Goal: Task Accomplishment & Management: Use online tool/utility

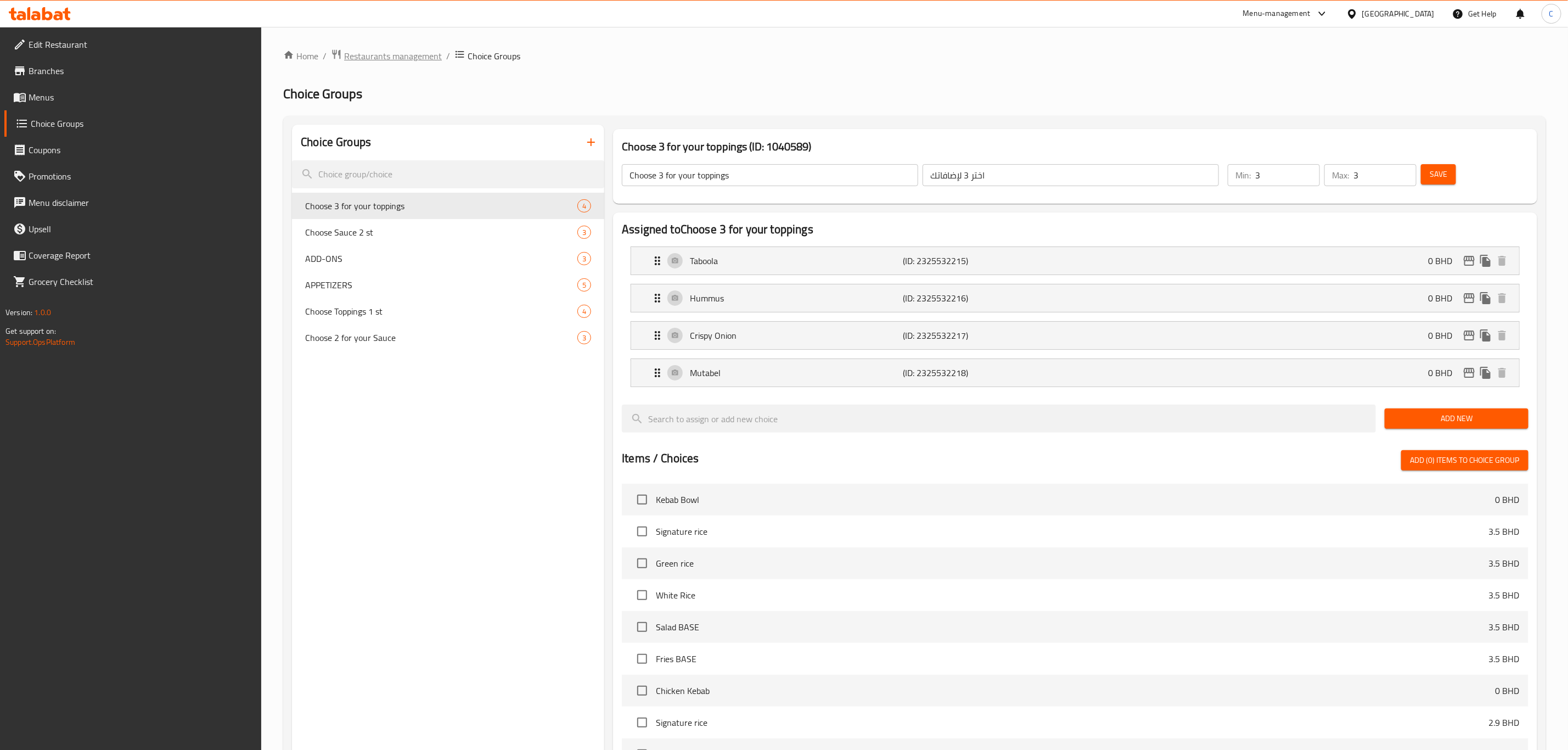
click at [424, 50] on span "Restaurants management" at bounding box center [393, 55] width 98 height 13
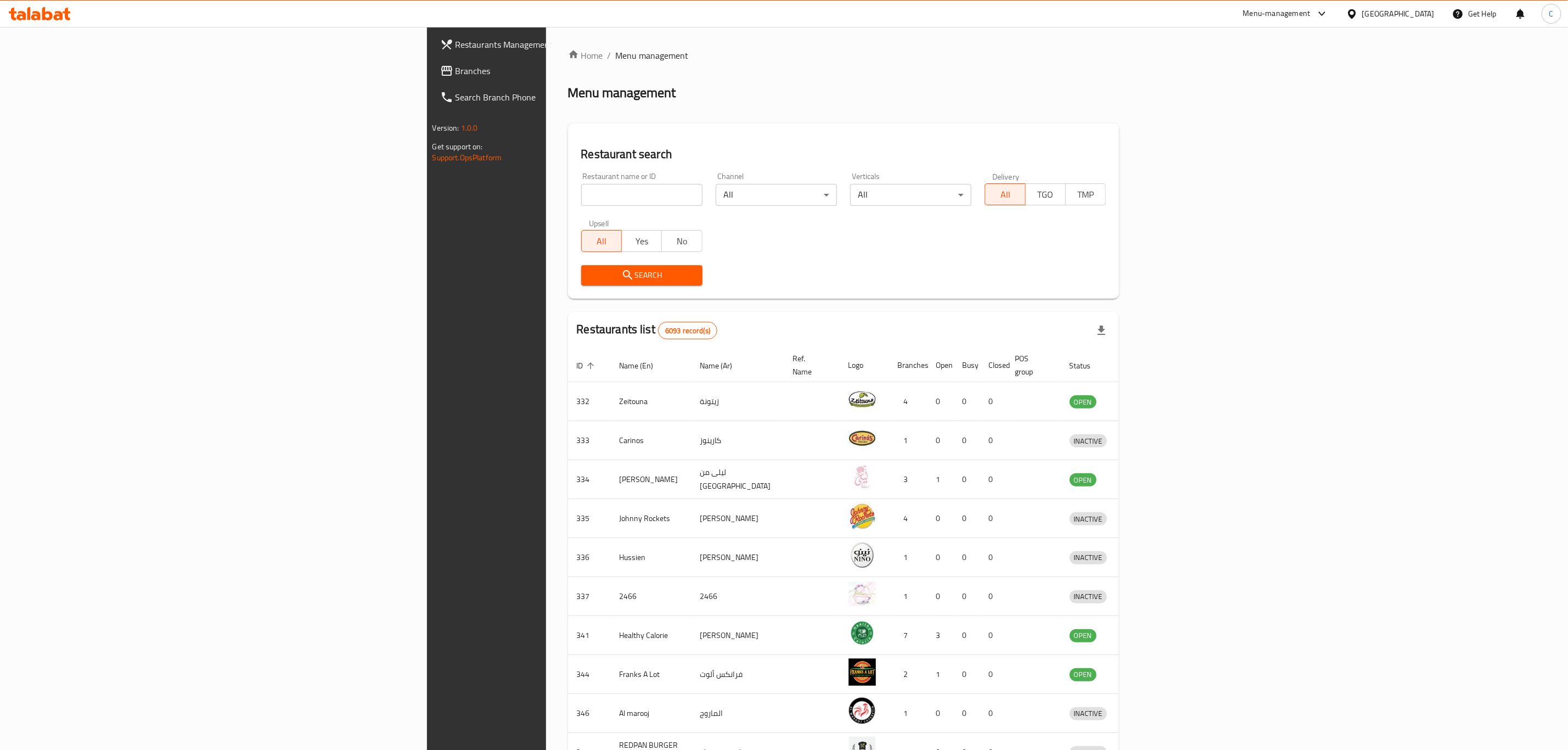
click at [581, 188] on input "search" at bounding box center [642, 195] width 122 height 22
type input "GREEN SPOON"
click at [590, 271] on span "Search" at bounding box center [642, 275] width 104 height 14
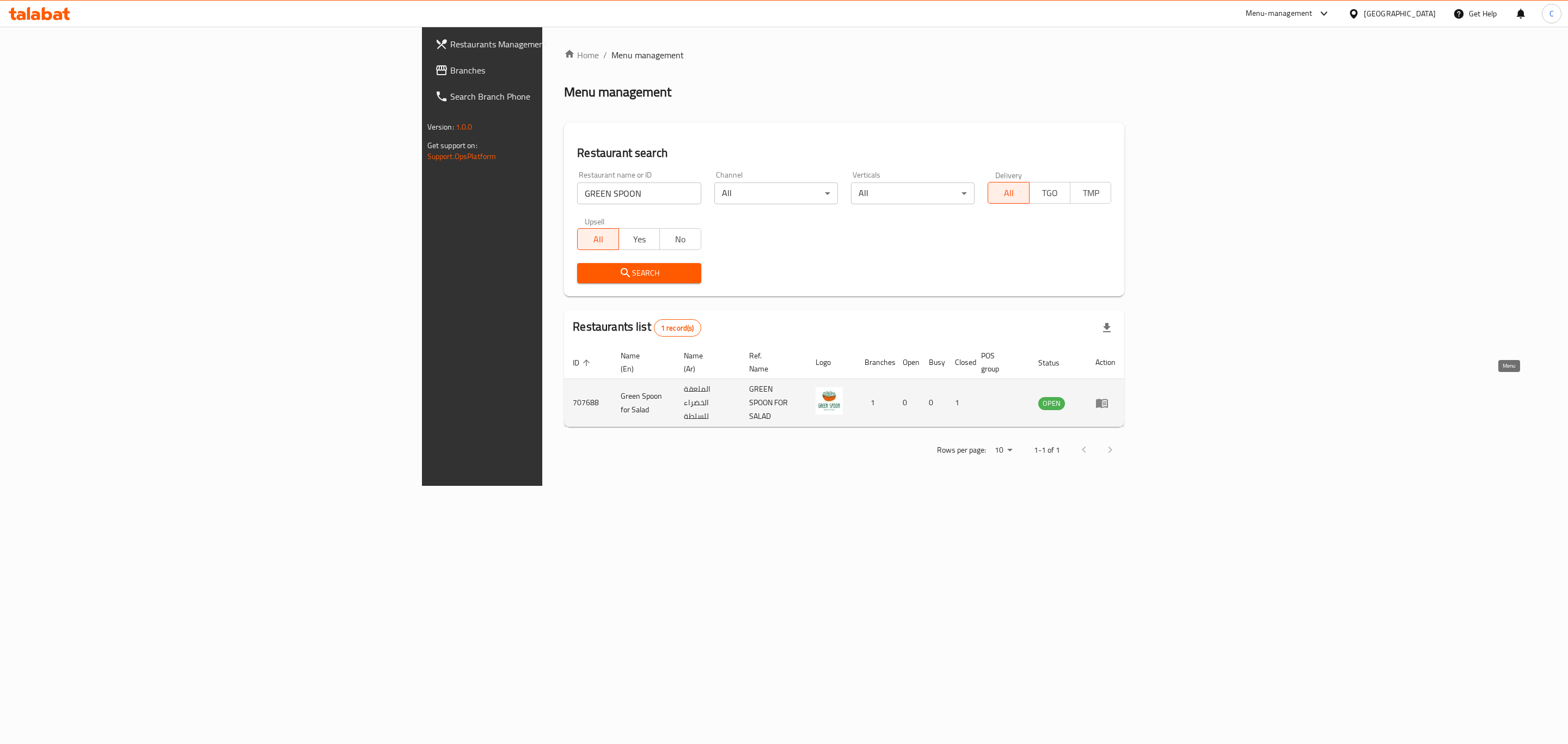
click at [1108, 396] on icon "enhanced table" at bounding box center [1102, 402] width 13 height 13
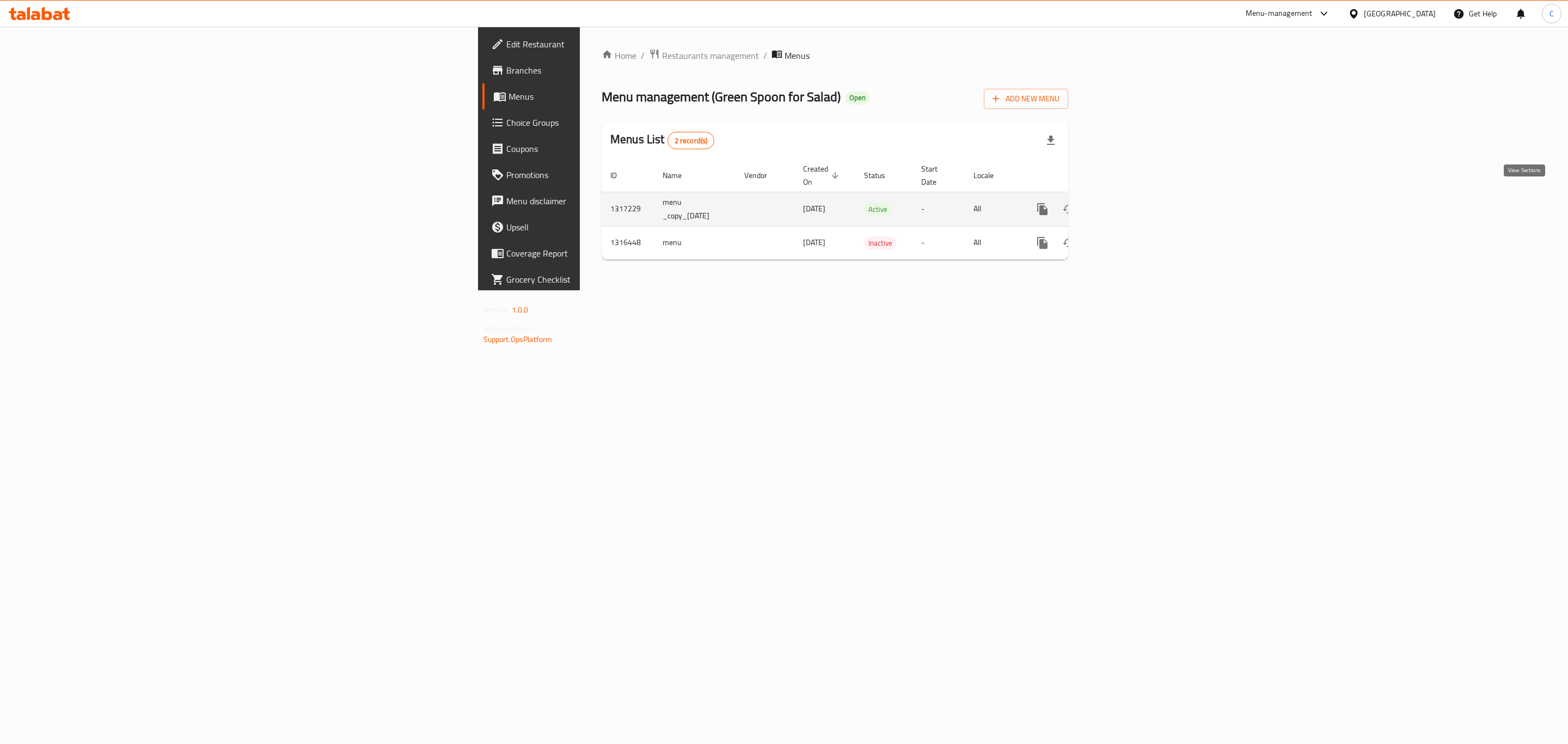
click at [1127, 203] on icon "enhanced table" at bounding box center [1121, 209] width 13 height 13
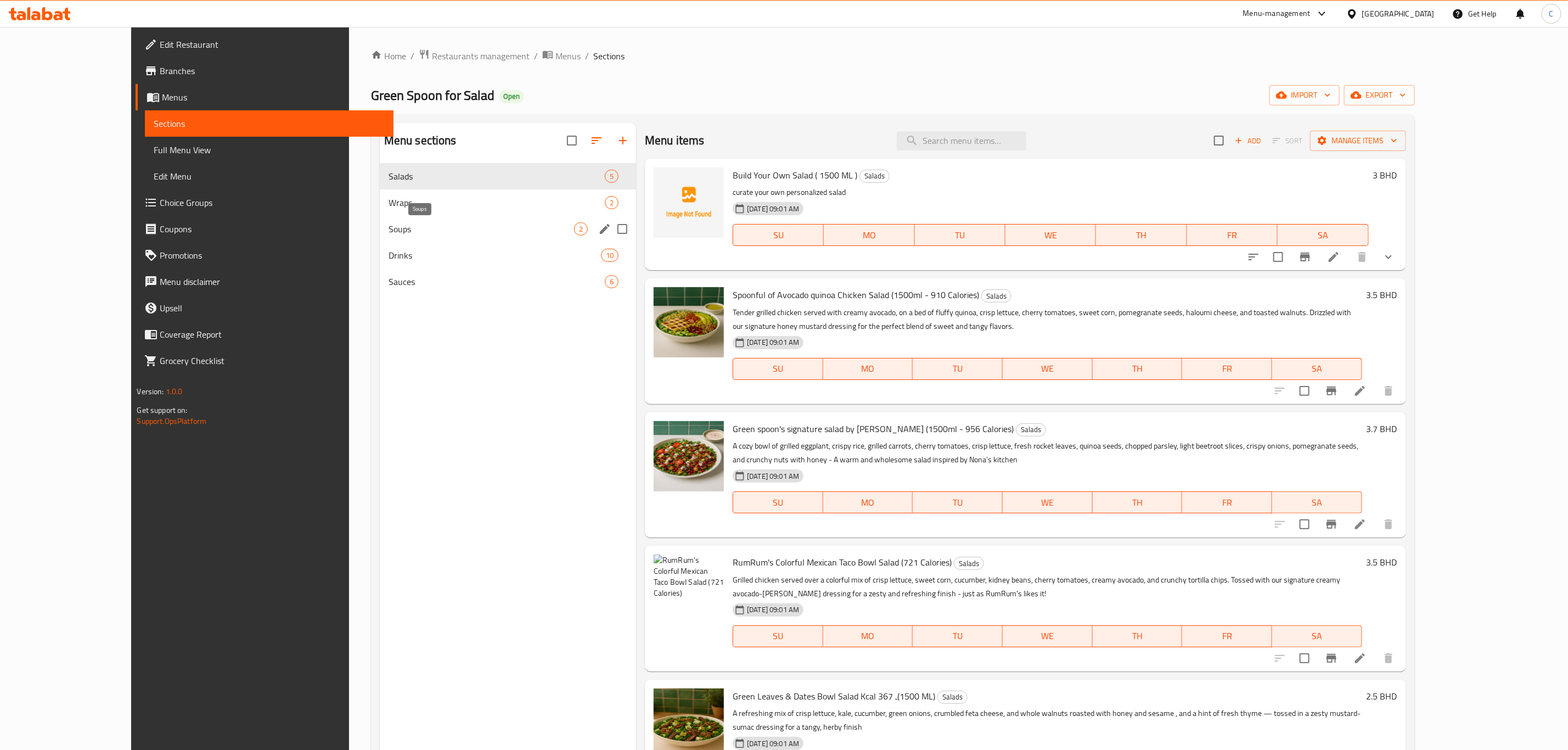
click at [417, 223] on span "Soups" at bounding box center [481, 228] width 185 height 13
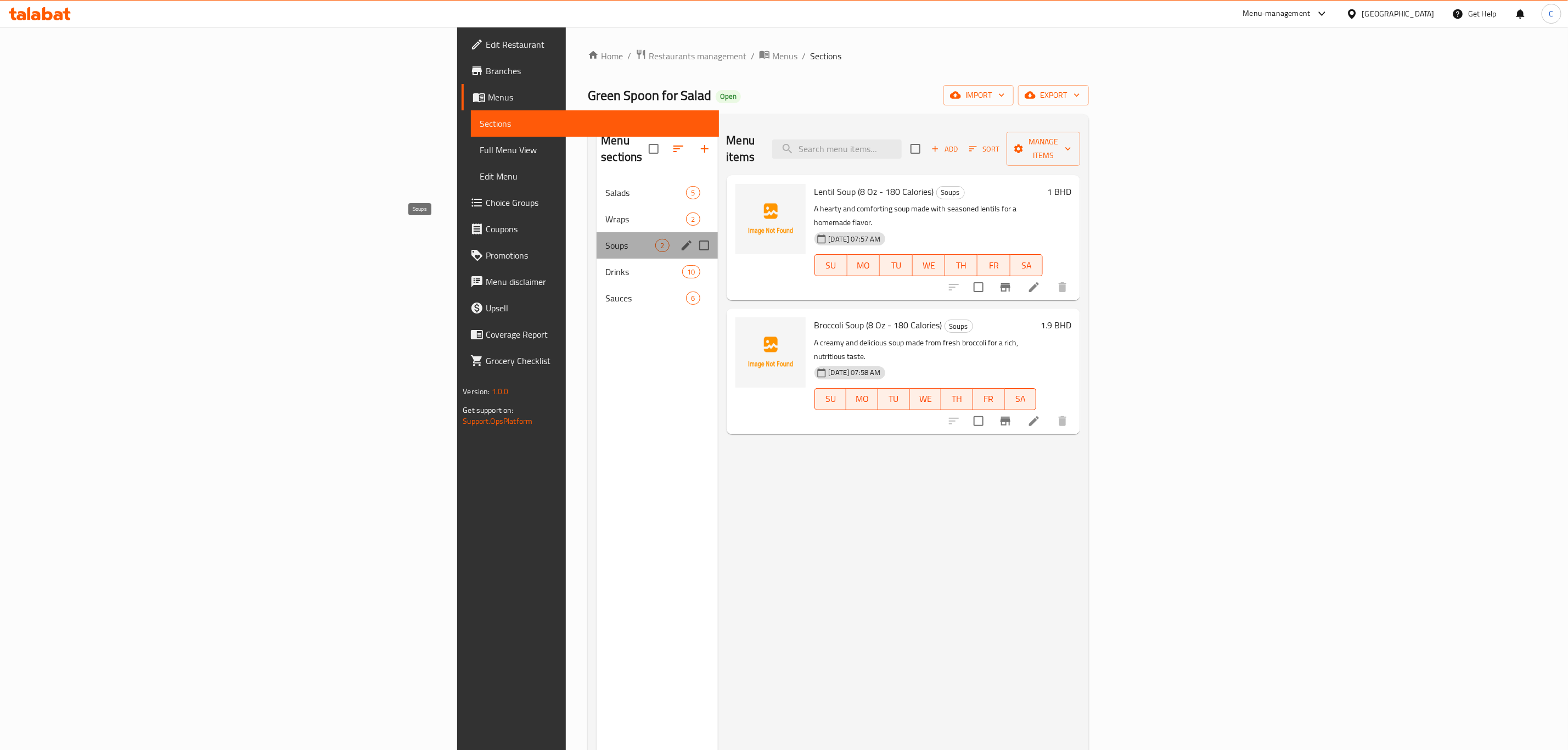
click at [606, 239] on span "Soups" at bounding box center [630, 245] width 50 height 13
click at [597, 206] on div "Wraps 2" at bounding box center [657, 218] width 121 height 26
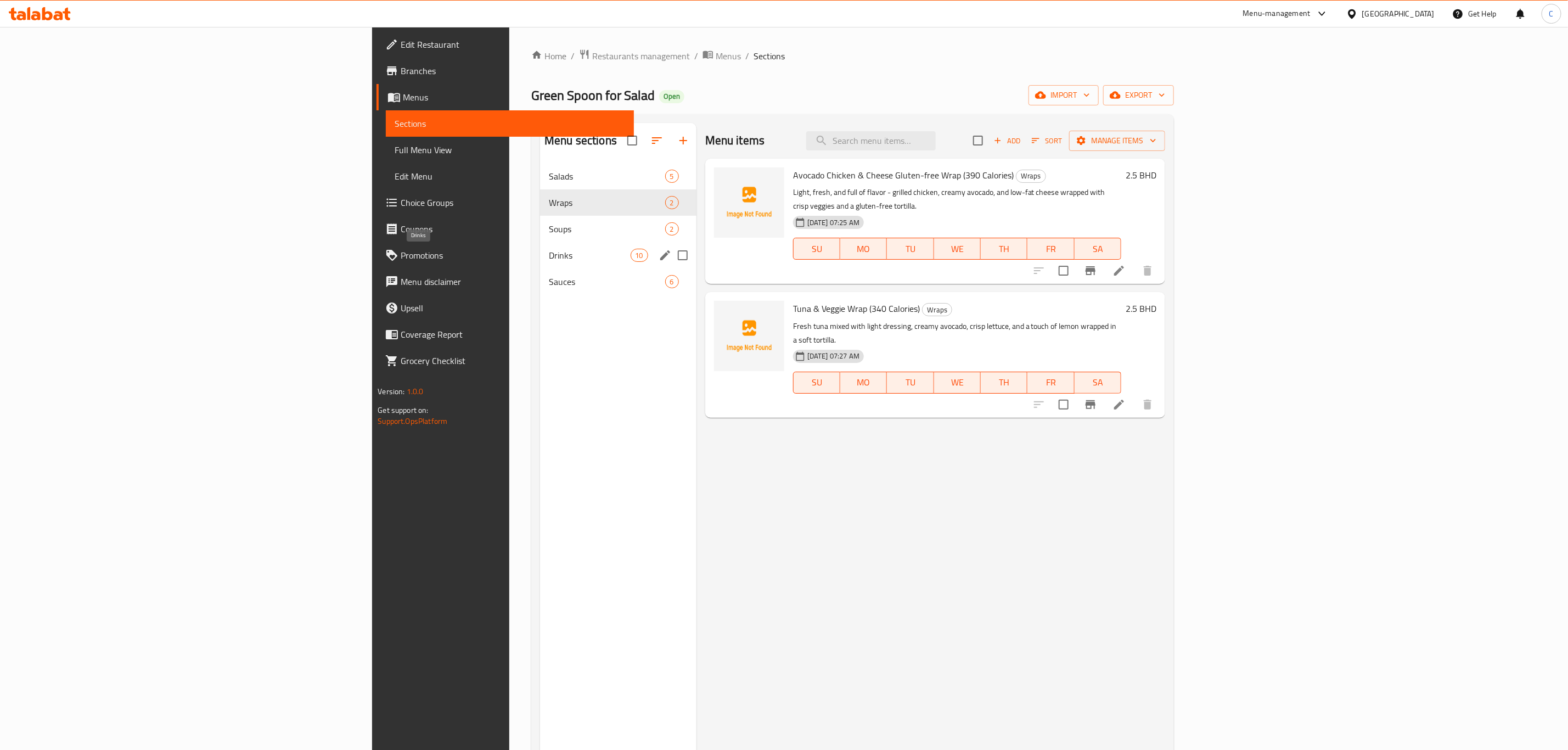
click at [549, 255] on span "Drinks" at bounding box center [589, 255] width 81 height 13
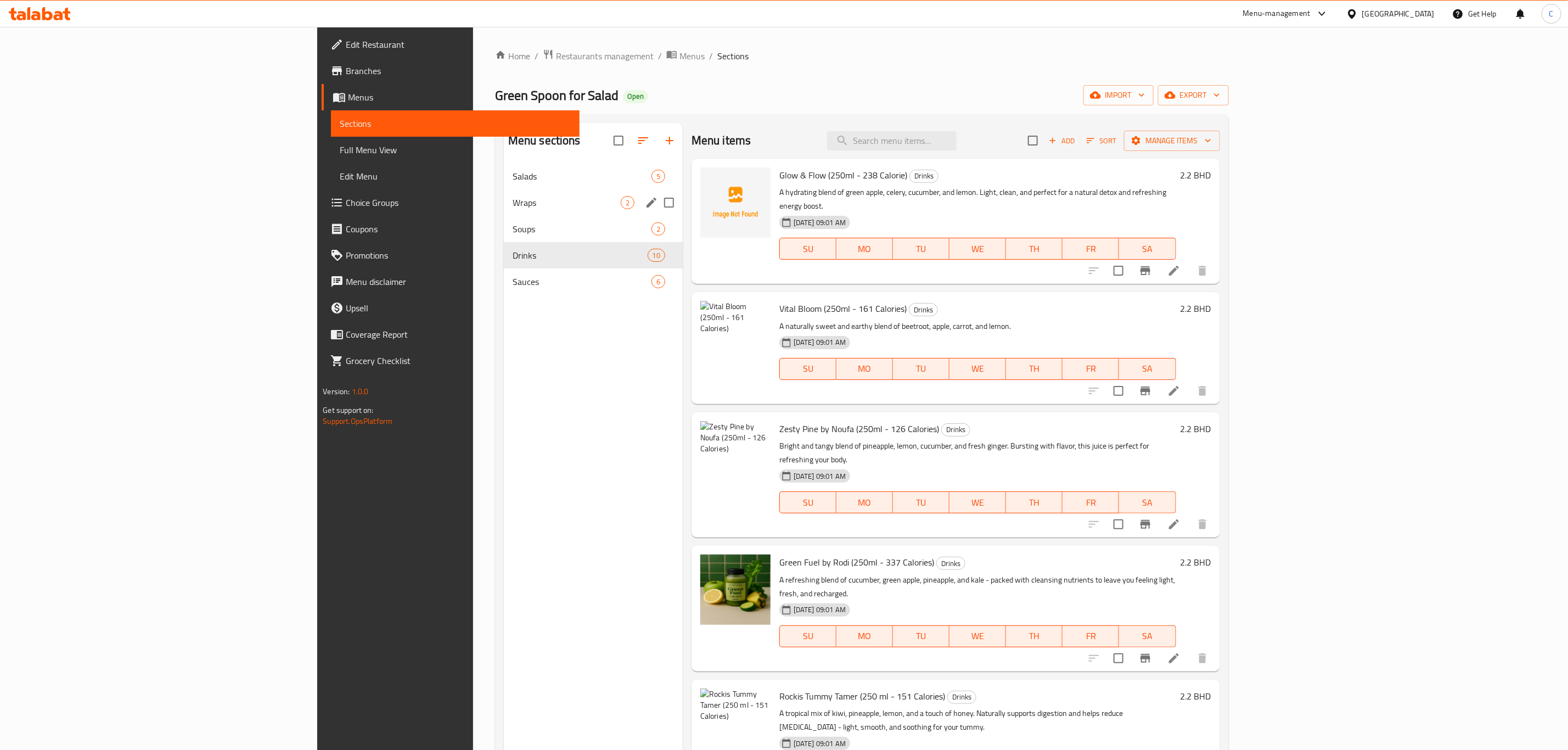
click at [512, 181] on span "Salads" at bounding box center [582, 176] width 139 height 13
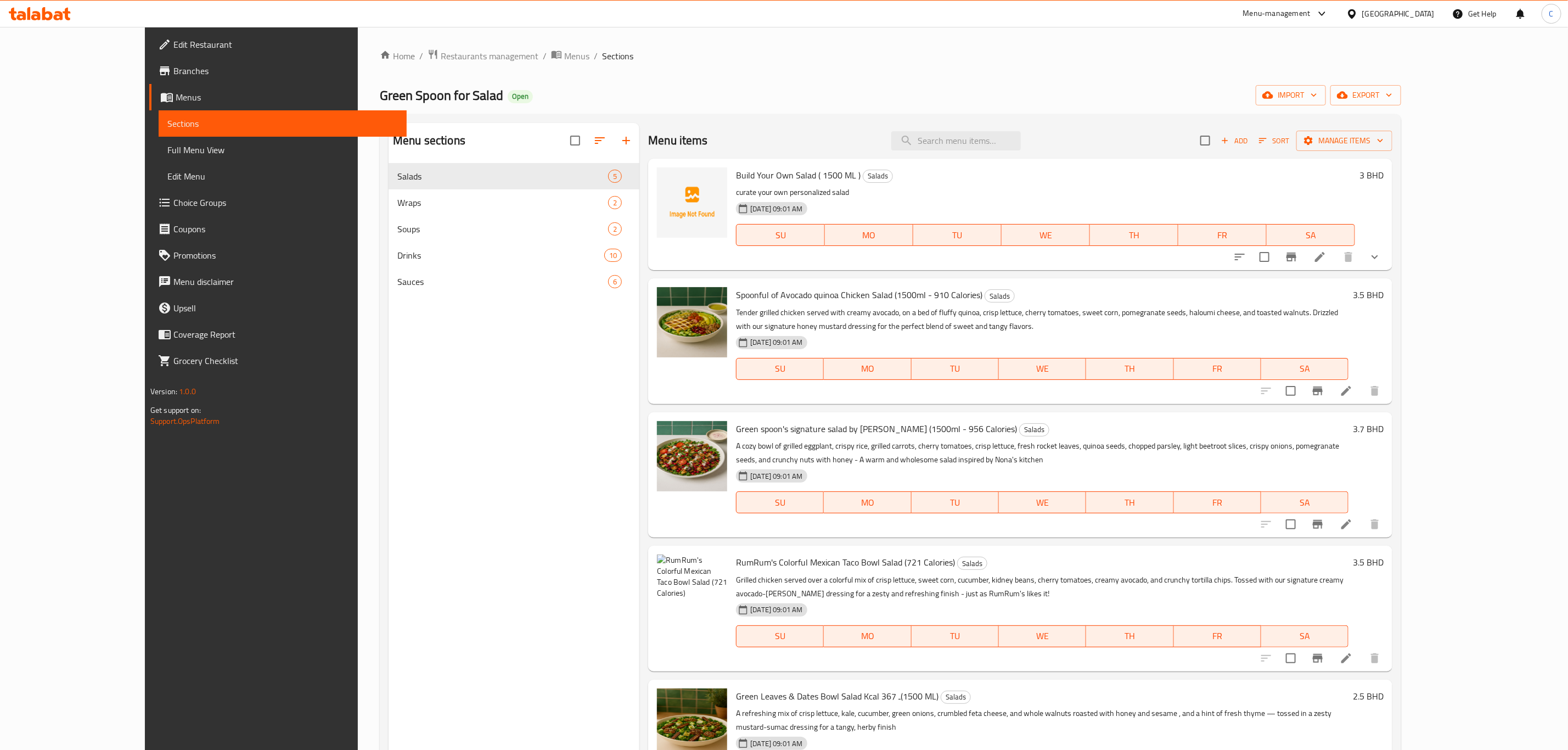
click at [1388, 254] on button "show more" at bounding box center [1375, 257] width 26 height 26
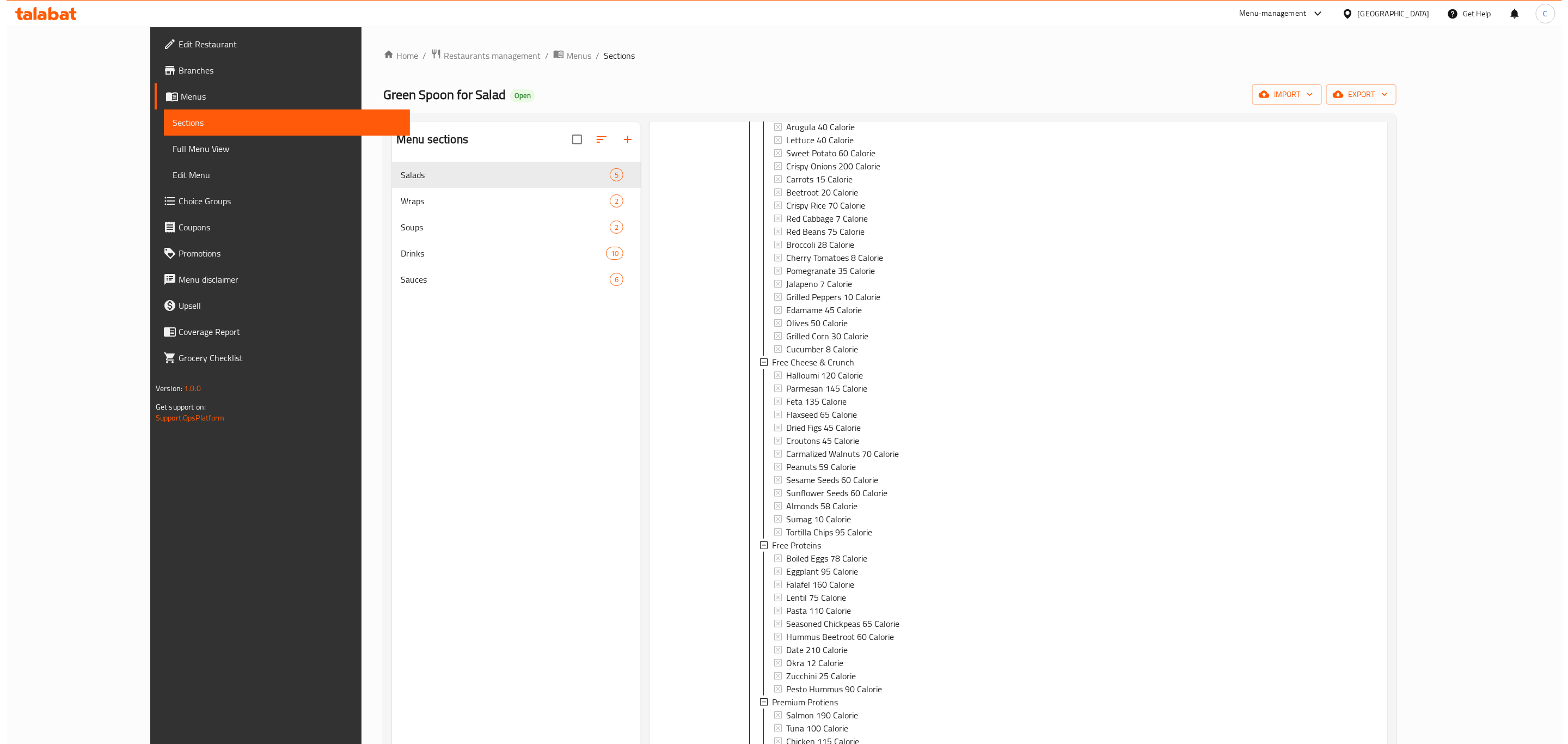
scroll to position [163, 0]
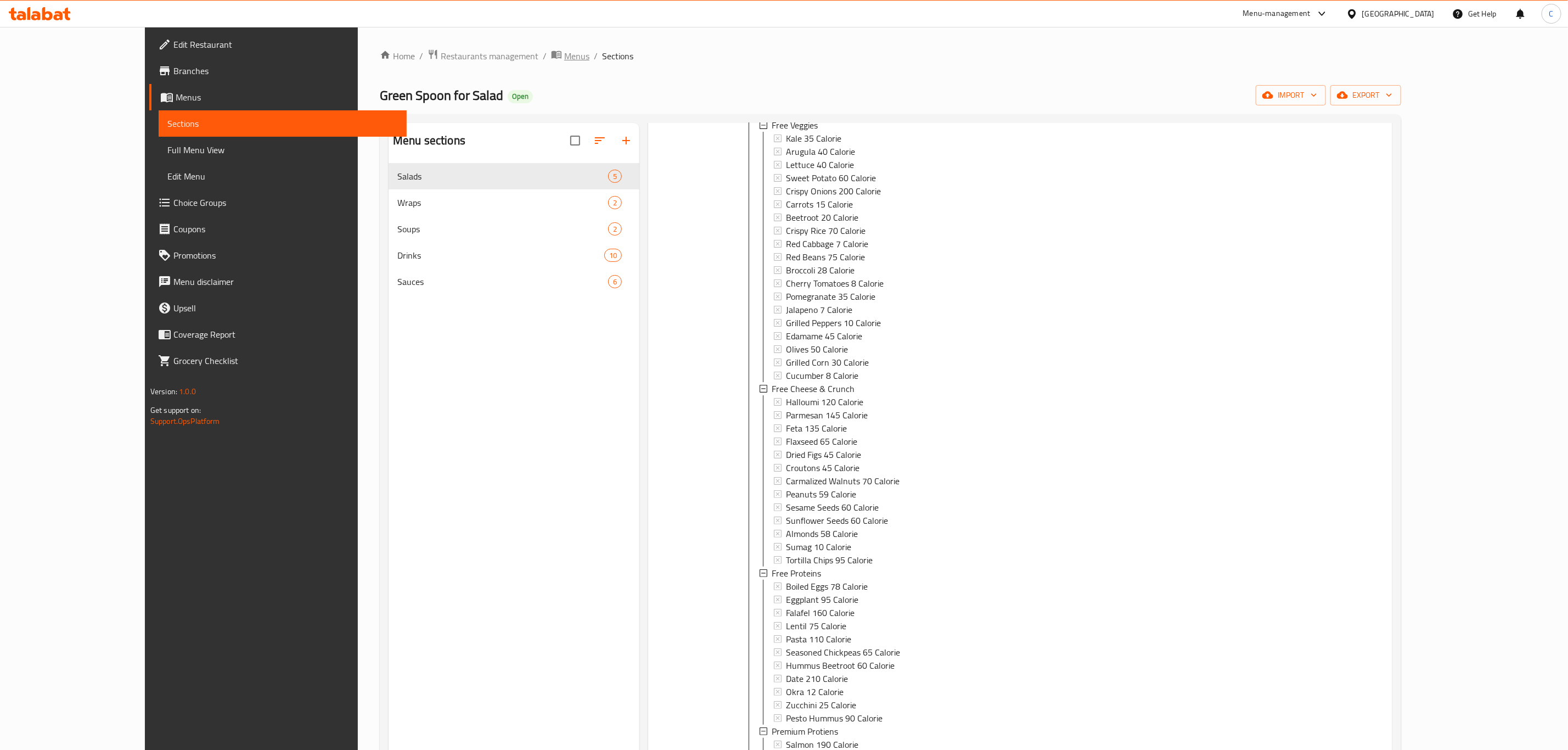
click at [564, 53] on span "Menus" at bounding box center [576, 55] width 25 height 13
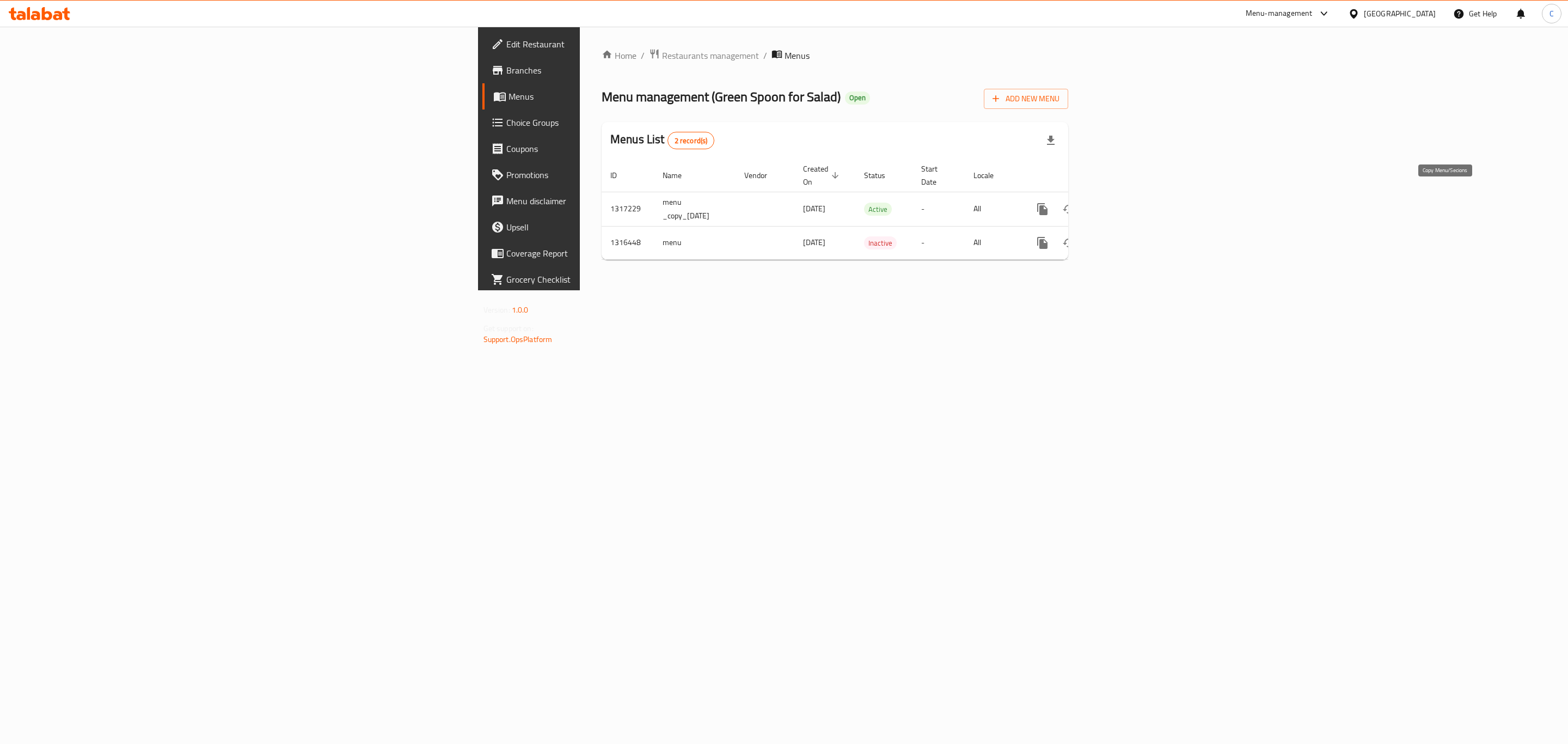
drag, startPoint x: 1449, startPoint y: 198, endPoint x: 1437, endPoint y: 206, distance: 14.4
click at [1048, 203] on icon "more" at bounding box center [1042, 209] width 10 height 12
drag, startPoint x: 1395, startPoint y: 129, endPoint x: 1423, endPoint y: 150, distance: 35.0
click at [1395, 128] on div at bounding box center [784, 372] width 1568 height 744
click at [1048, 203] on icon "more" at bounding box center [1042, 209] width 10 height 12
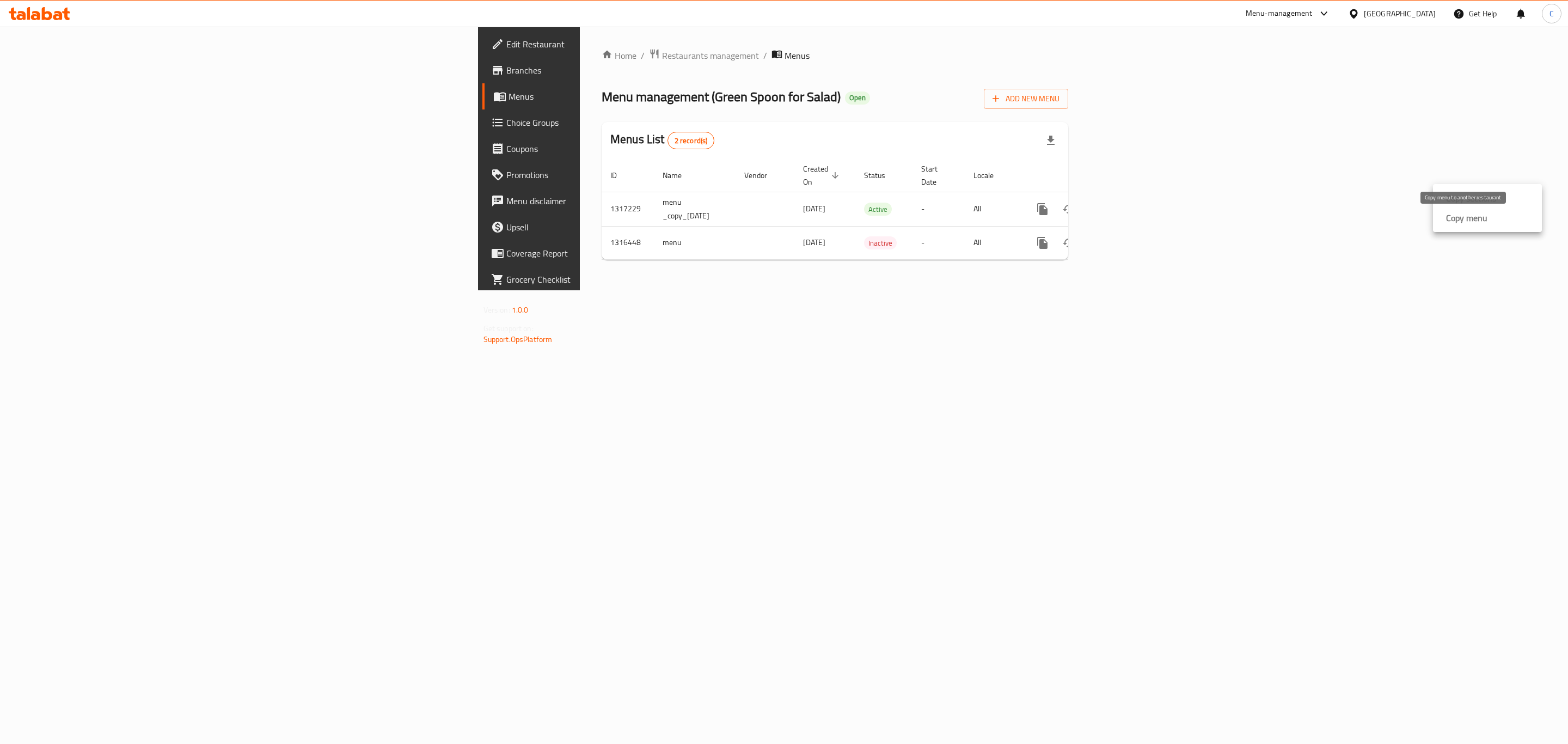
click at [1462, 216] on strong "Copy menu" at bounding box center [1467, 217] width 41 height 13
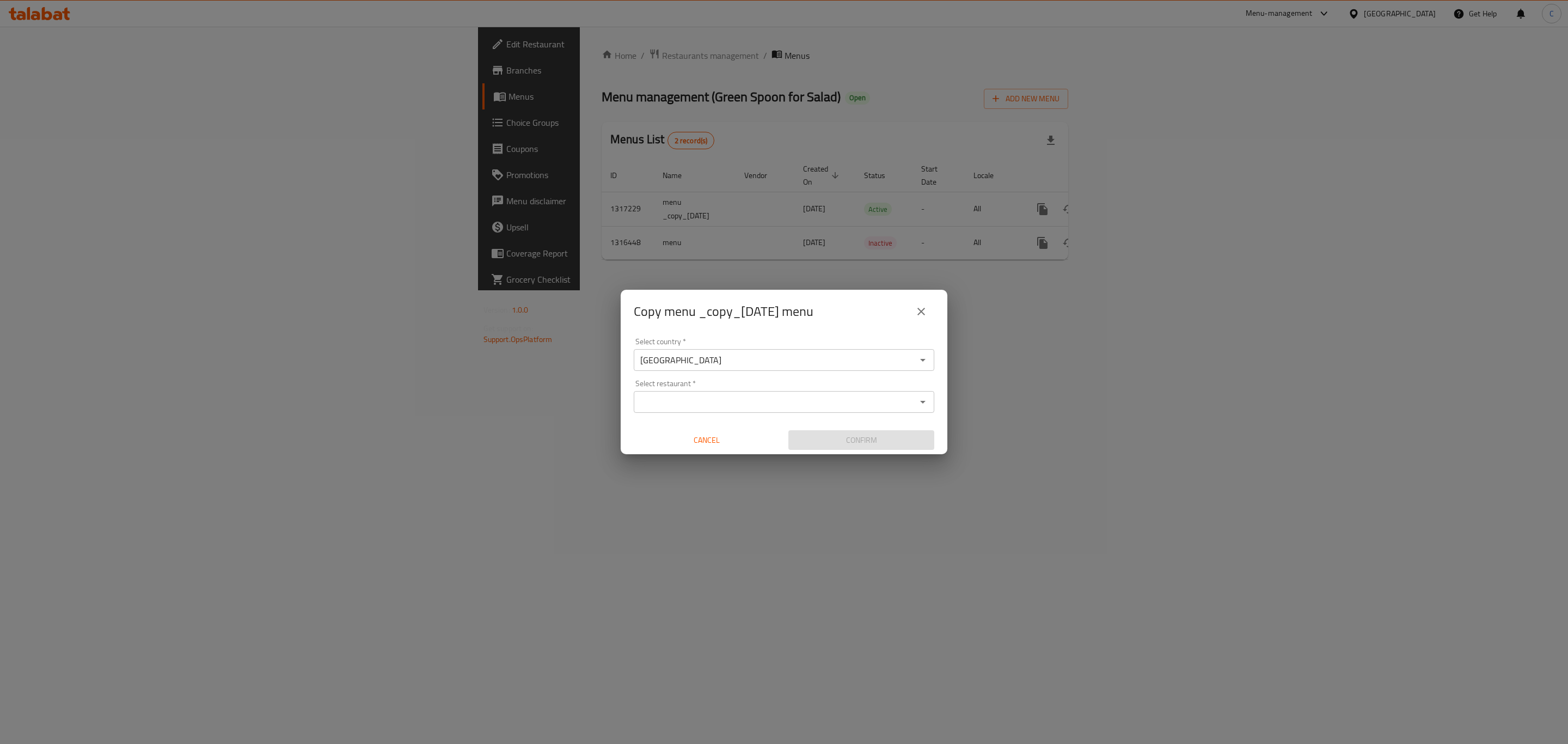
click at [803, 407] on input "Select restaurant   *" at bounding box center [774, 402] width 276 height 15
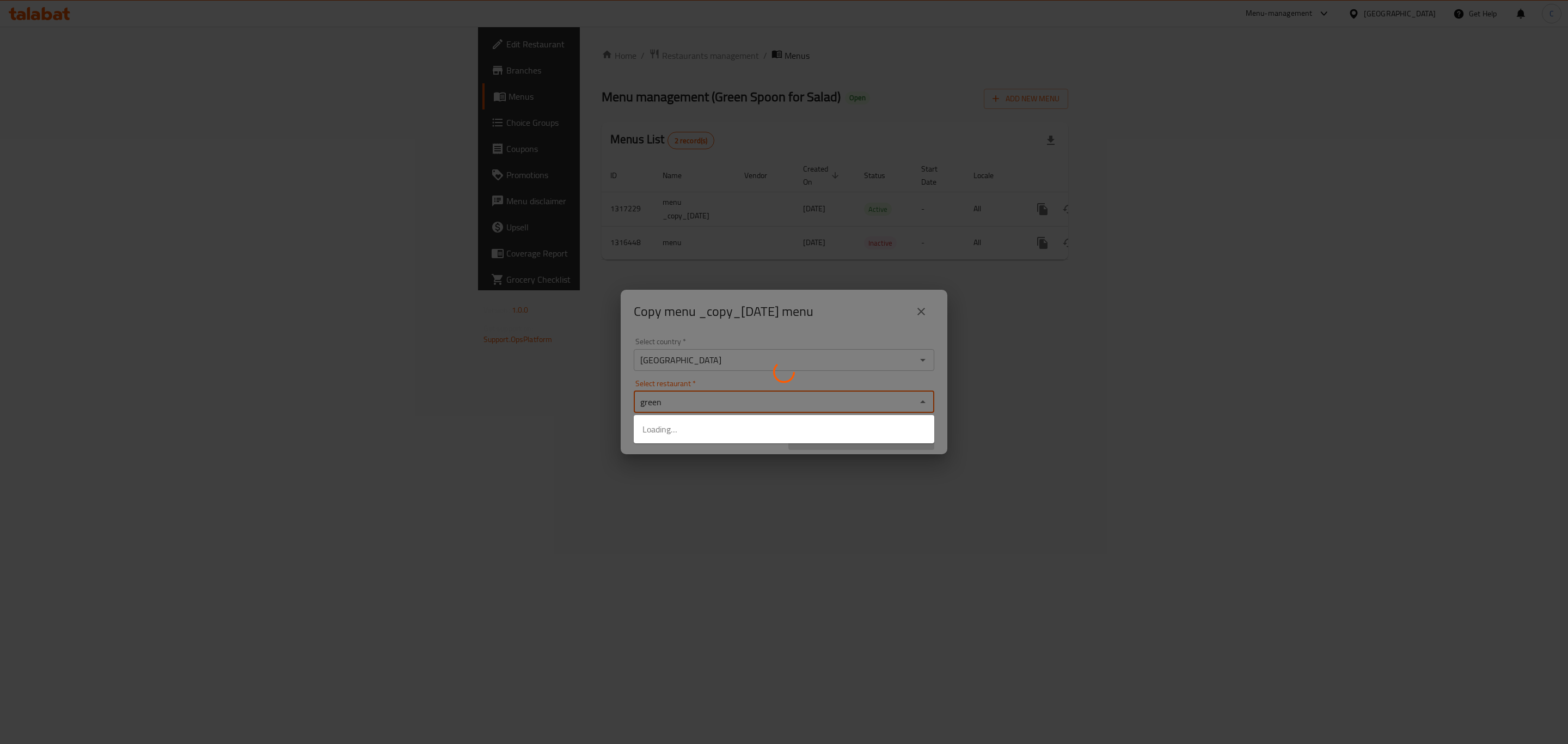
type input "green s"
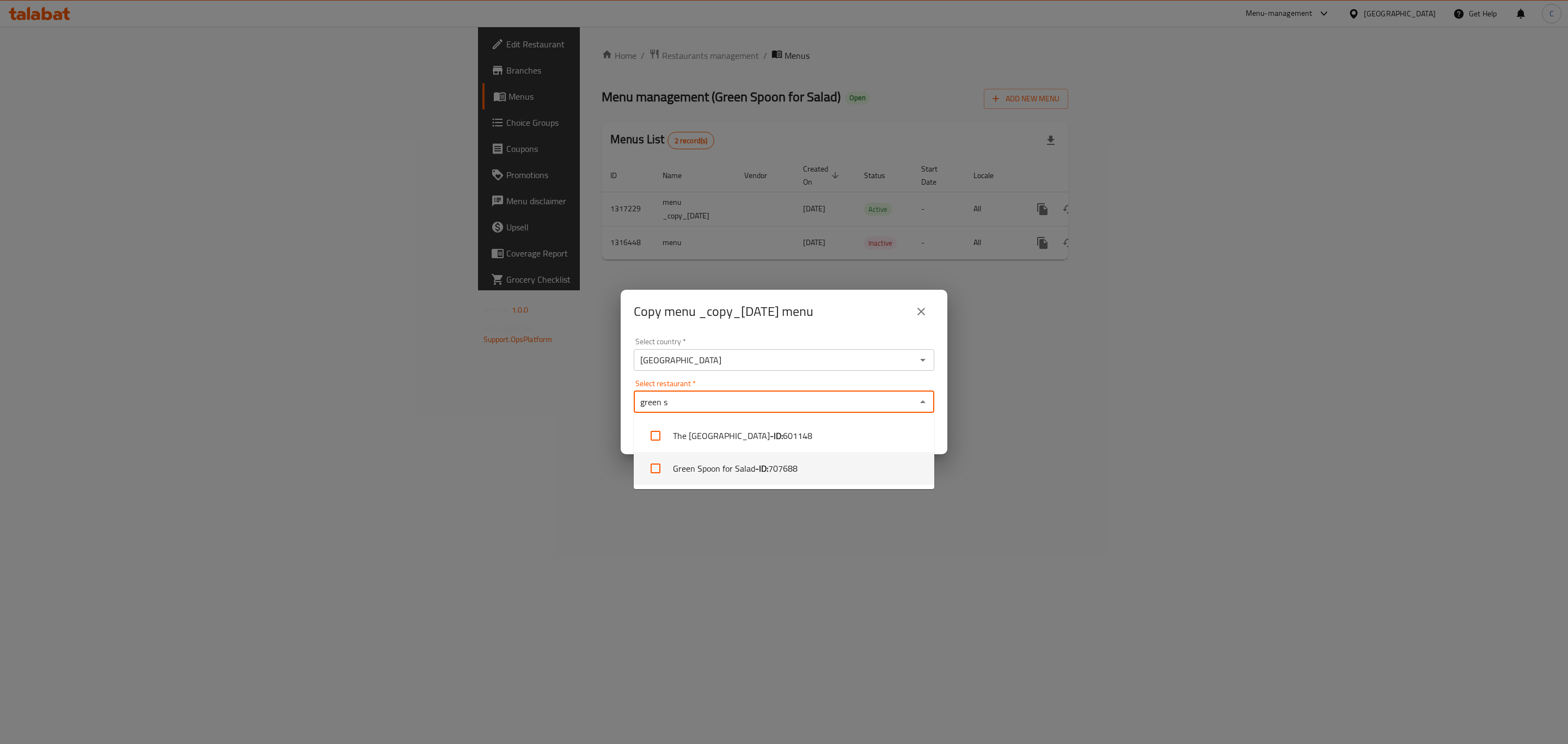
click at [634, 472] on li "Green Spoon for Salad - ID: 707688" at bounding box center [784, 468] width 301 height 33
checkbox input "true"
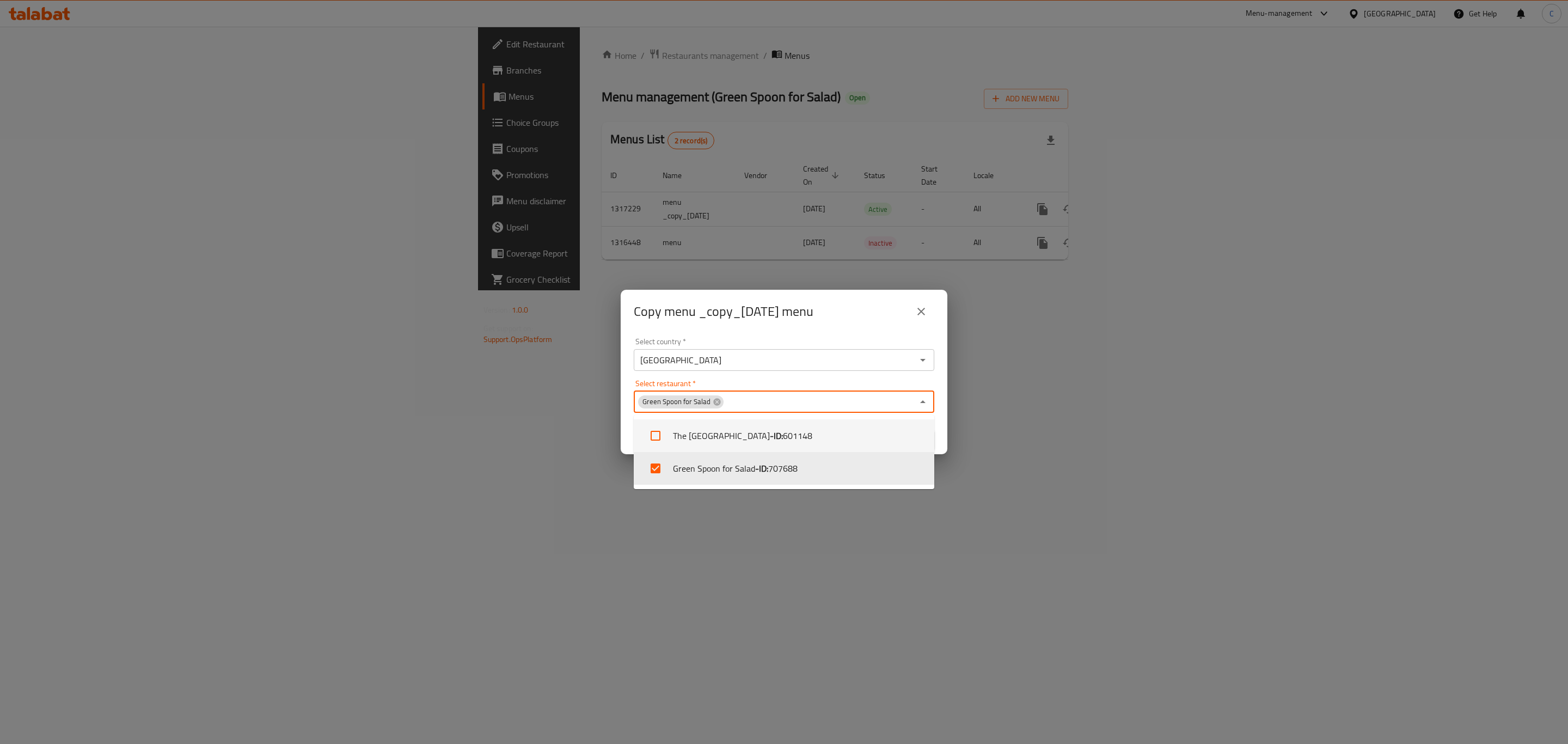
click at [855, 342] on div "Select country   * [GEOGRAPHIC_DATA] Select country *" at bounding box center [784, 354] width 301 height 33
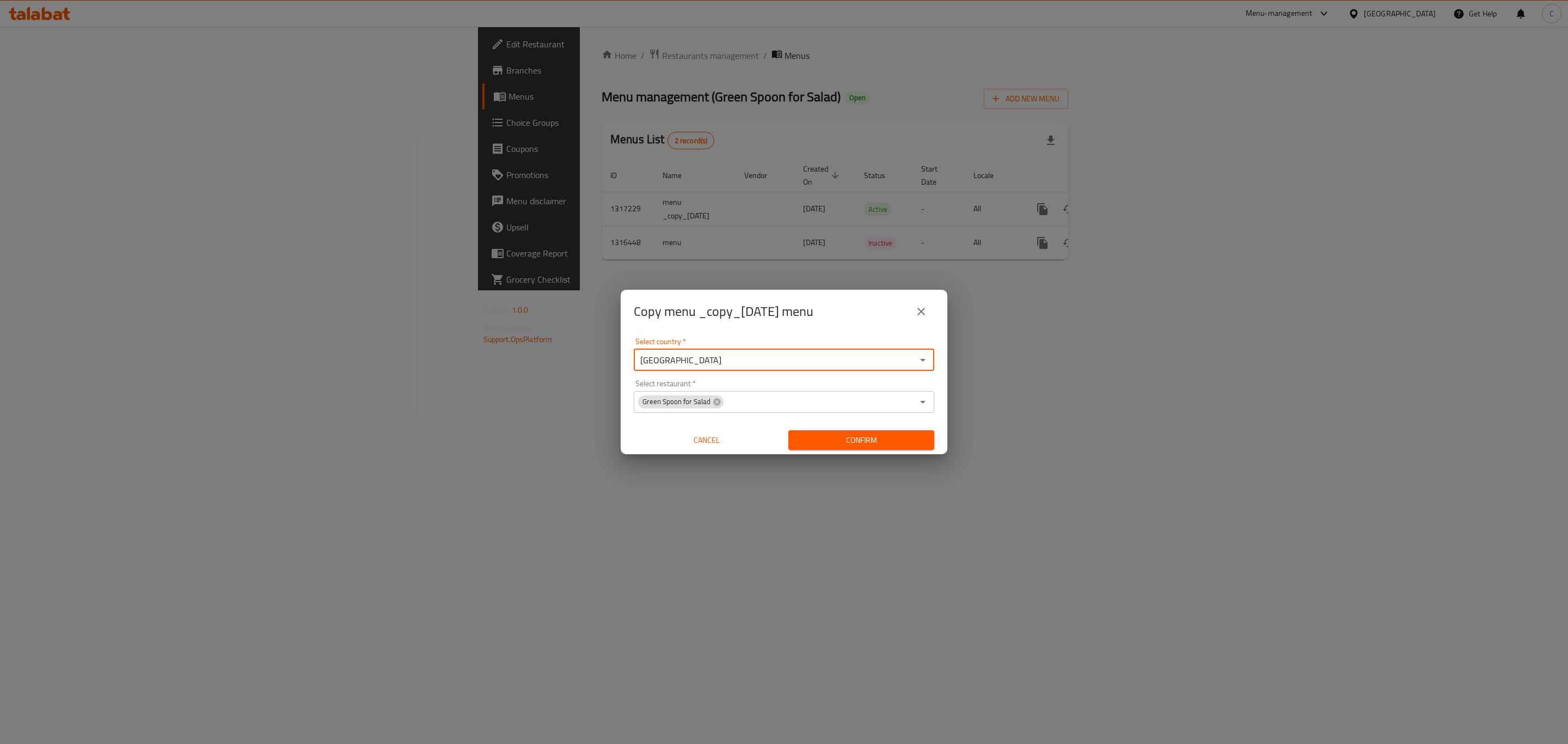
click at [852, 354] on input "[GEOGRAPHIC_DATA]" at bounding box center [774, 360] width 276 height 15
click at [869, 437] on span "Confirm" at bounding box center [861, 440] width 128 height 13
